Goal: Transaction & Acquisition: Download file/media

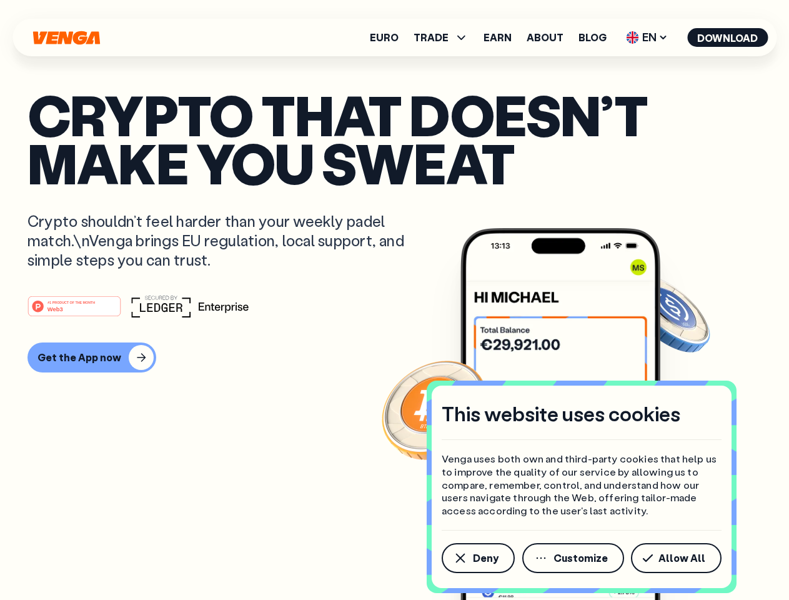
click at [394, 300] on div "#1 PRODUCT OF THE MONTH Web3" at bounding box center [394, 306] width 734 height 22
click at [477, 558] on span "Deny" at bounding box center [486, 558] width 26 height 10
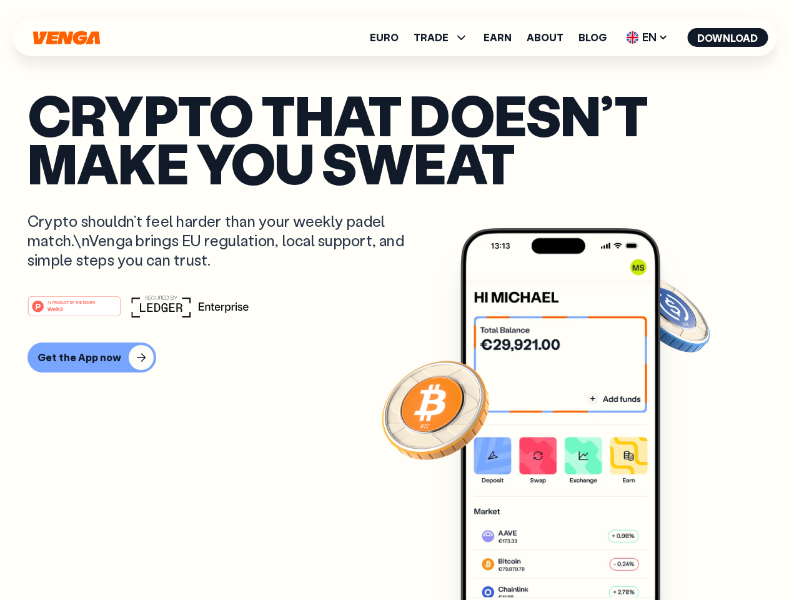
click at [574, 558] on img at bounding box center [561, 437] width 200 height 419
click at [679, 558] on article "Crypto that doesn’t make you sweat Crypto shouldn’t feel harder than your weekl…" at bounding box center [394, 325] width 734 height 469
click at [445, 37] on span "TRADE" at bounding box center [431, 37] width 35 height 10
click at [647, 37] on span "EN" at bounding box center [647, 37] width 51 height 20
click at [728, 37] on button "Download" at bounding box center [727, 37] width 81 height 19
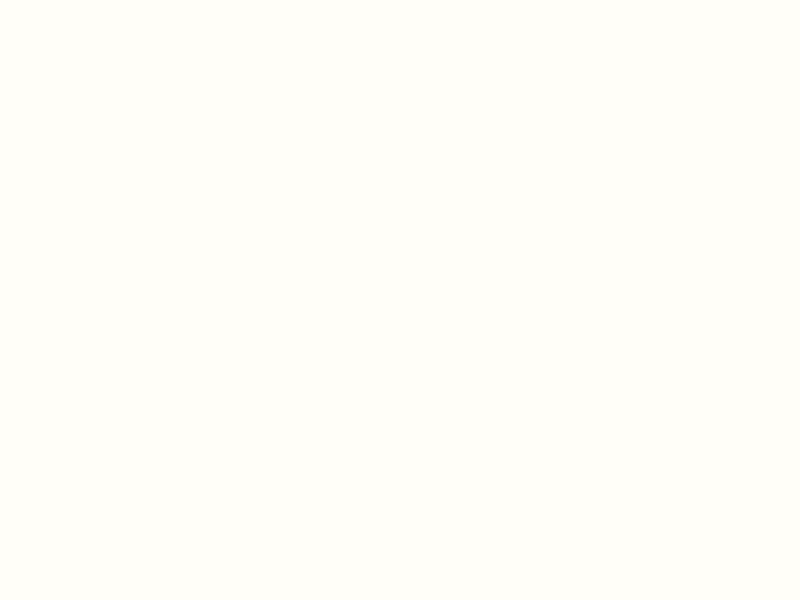
click at [90, 0] on html "This website uses cookies Venga uses both own and third-party cookies that help…" at bounding box center [400, 0] width 800 height 0
click at [76, 0] on html "This website uses cookies Venga uses both own and third-party cookies that help…" at bounding box center [400, 0] width 800 height 0
